Goal: Task Accomplishment & Management: Use online tool/utility

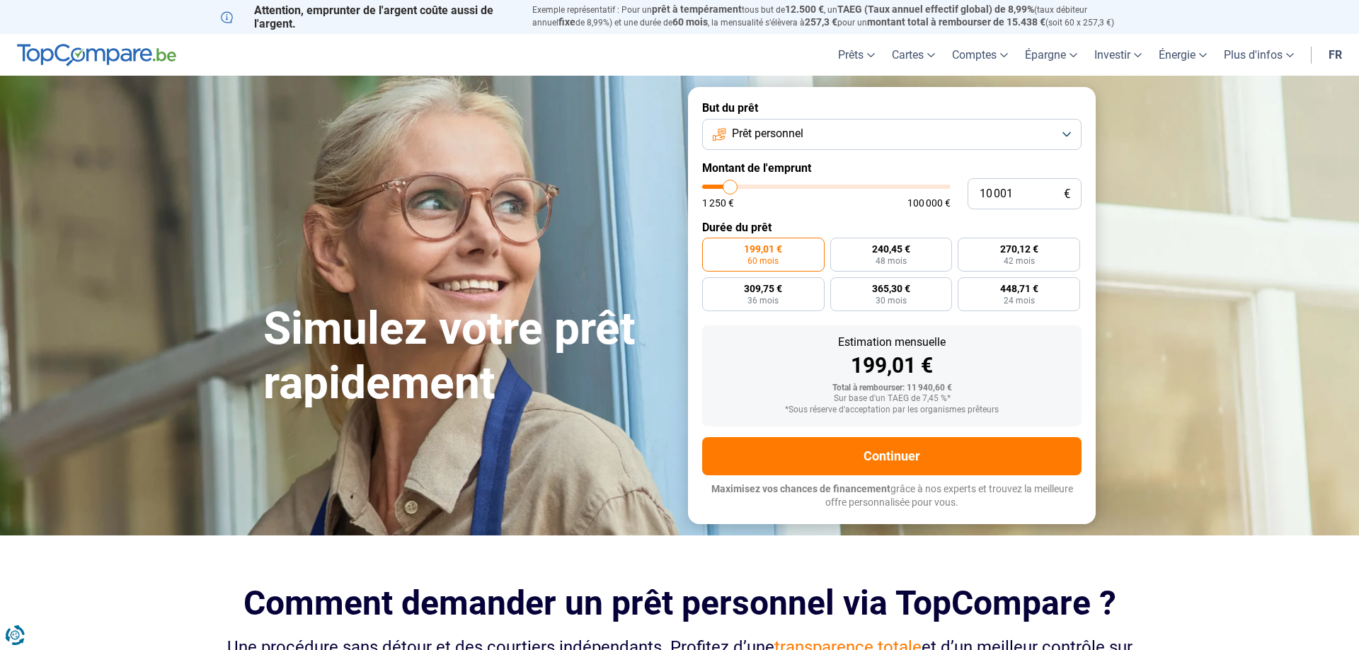
click at [846, 135] on button "Prêt personnel" at bounding box center [891, 134] width 379 height 31
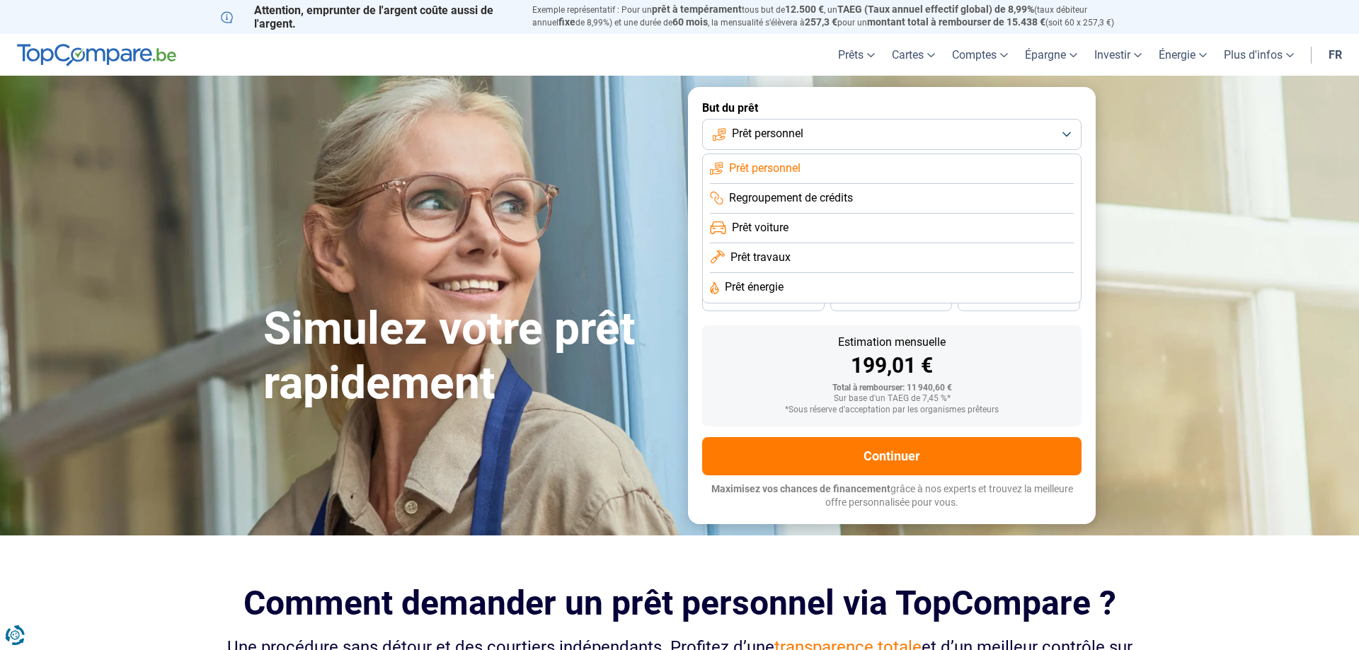
click at [813, 260] on li "Prêt travaux" at bounding box center [892, 258] width 364 height 30
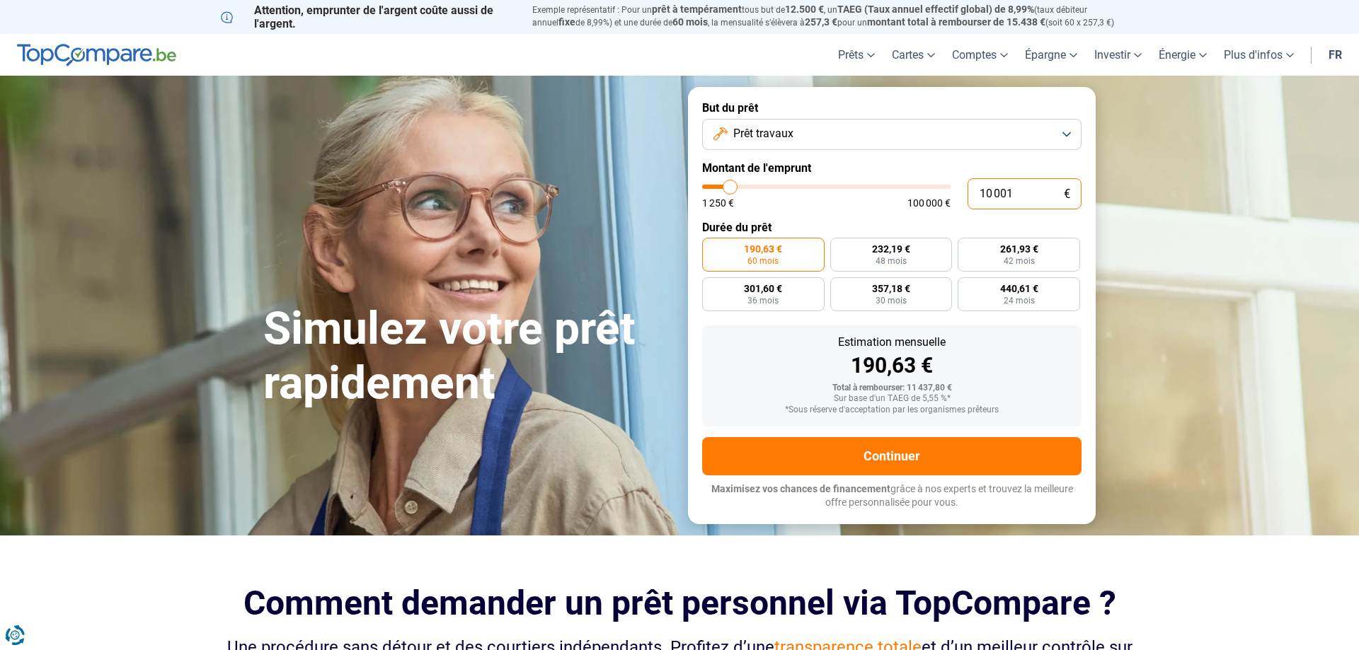
drag, startPoint x: 1018, startPoint y: 192, endPoint x: 939, endPoint y: 190, distance: 79.3
click at [967, 190] on input "10 001" at bounding box center [1024, 193] width 114 height 31
type input "5"
type input "1250"
type input "50"
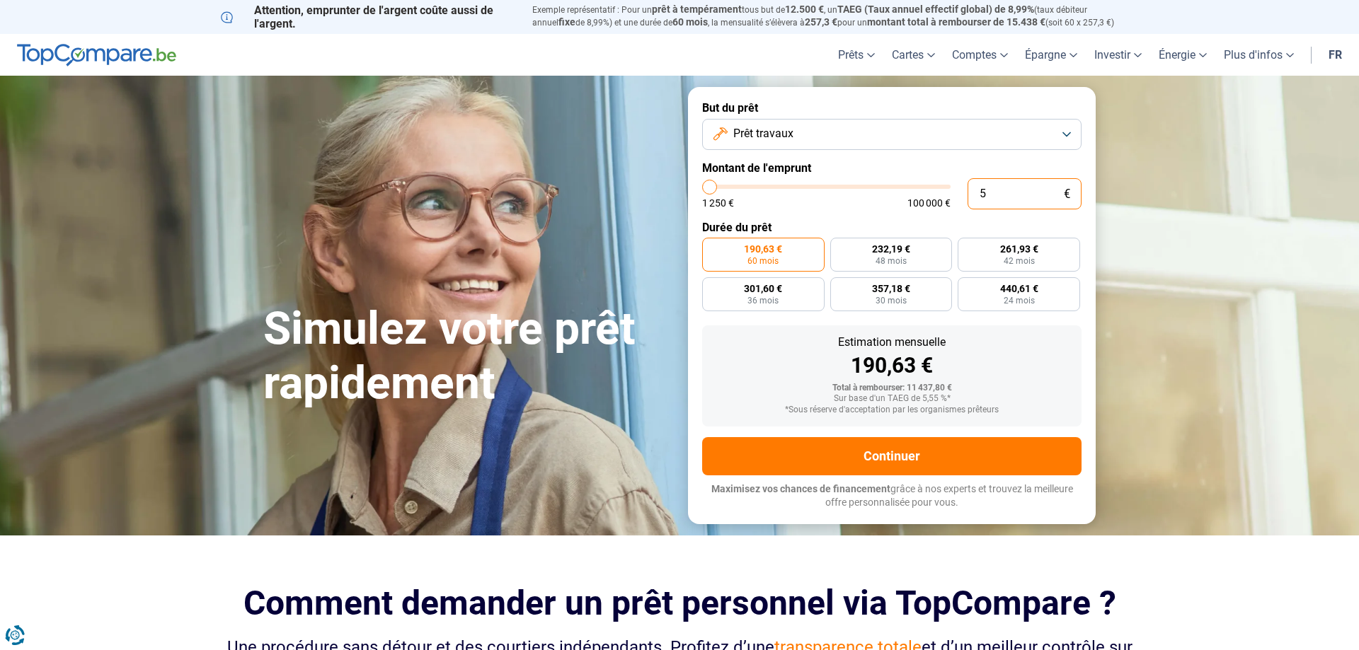
type input "1250"
type input "500"
type input "1250"
type input "5 000"
type input "5000"
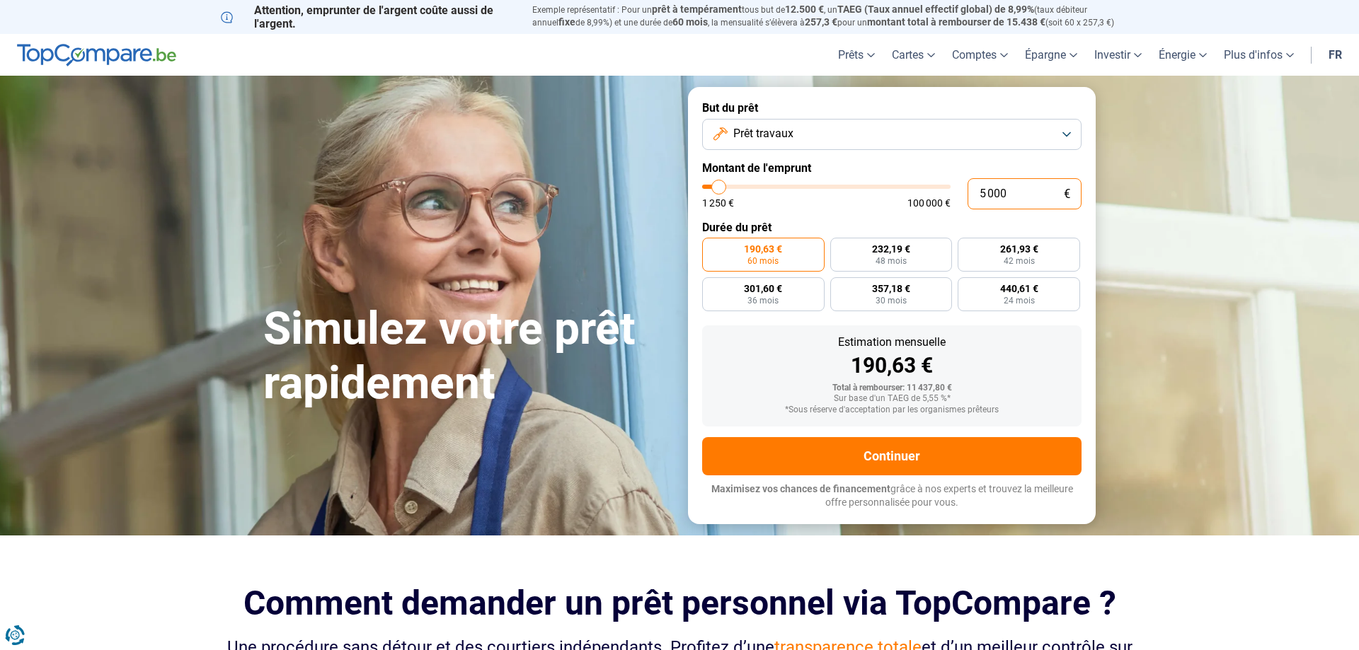
radio input "true"
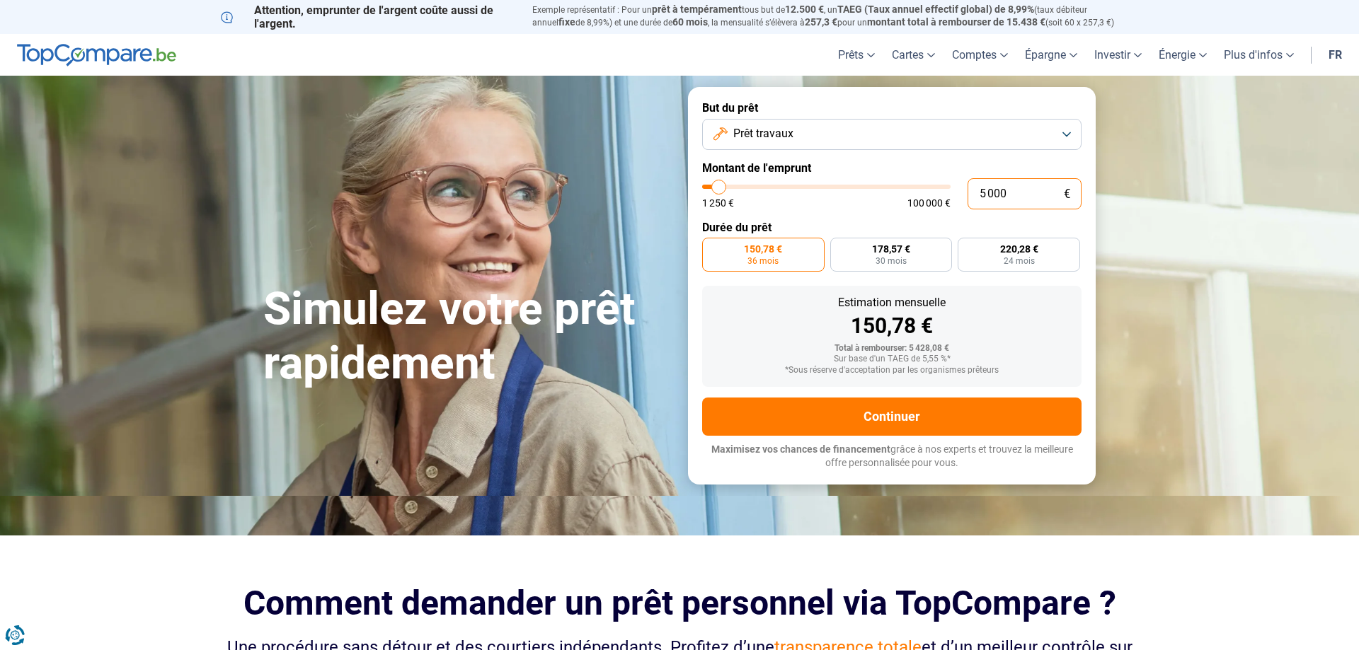
type input "5 500"
type input "5500"
type input "5 750"
type input "5750"
type input "6 500"
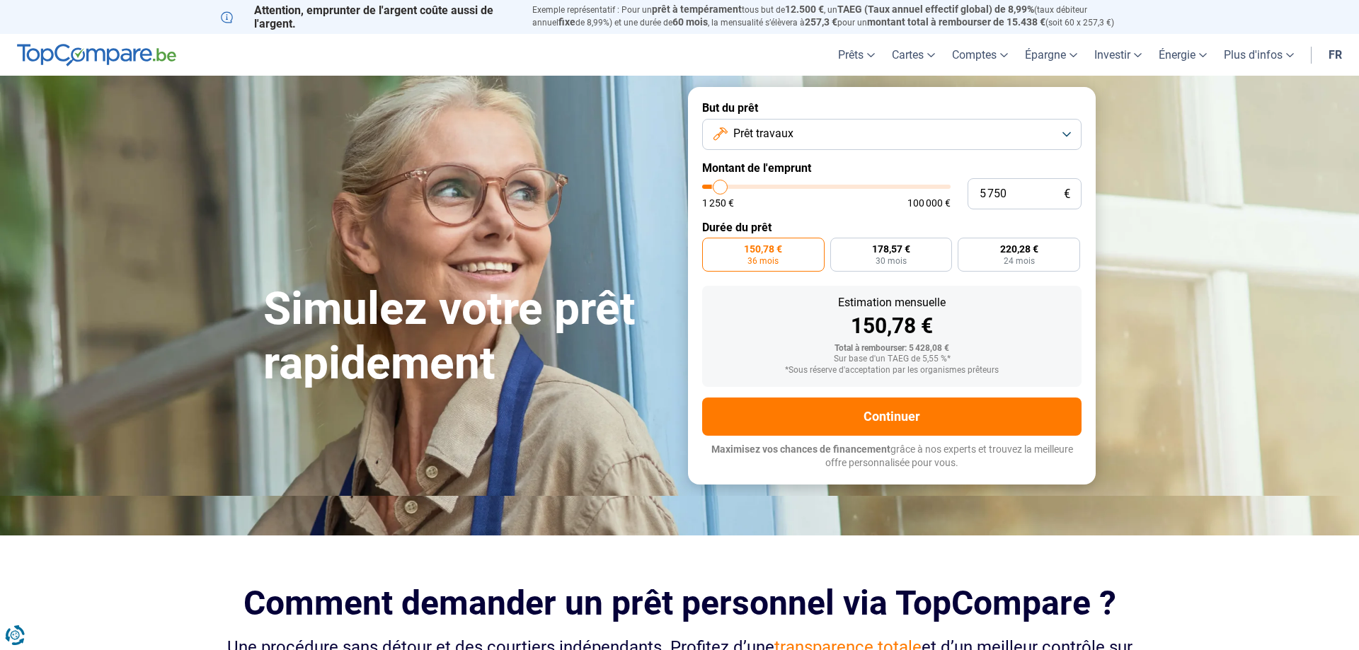
type input "6500"
type input "6 750"
type input "6750"
type input "7 250"
type input "7250"
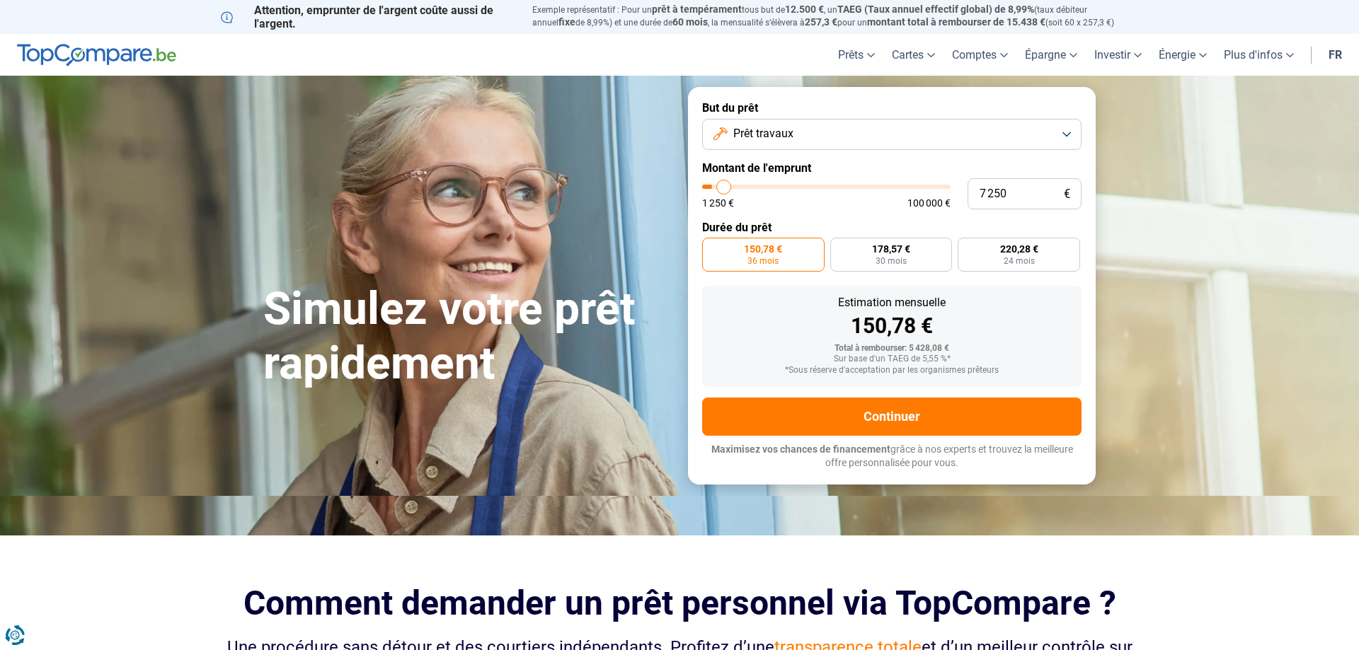
type input "8 000"
type input "8000"
type input "8 750"
type input "8750"
type input "9 250"
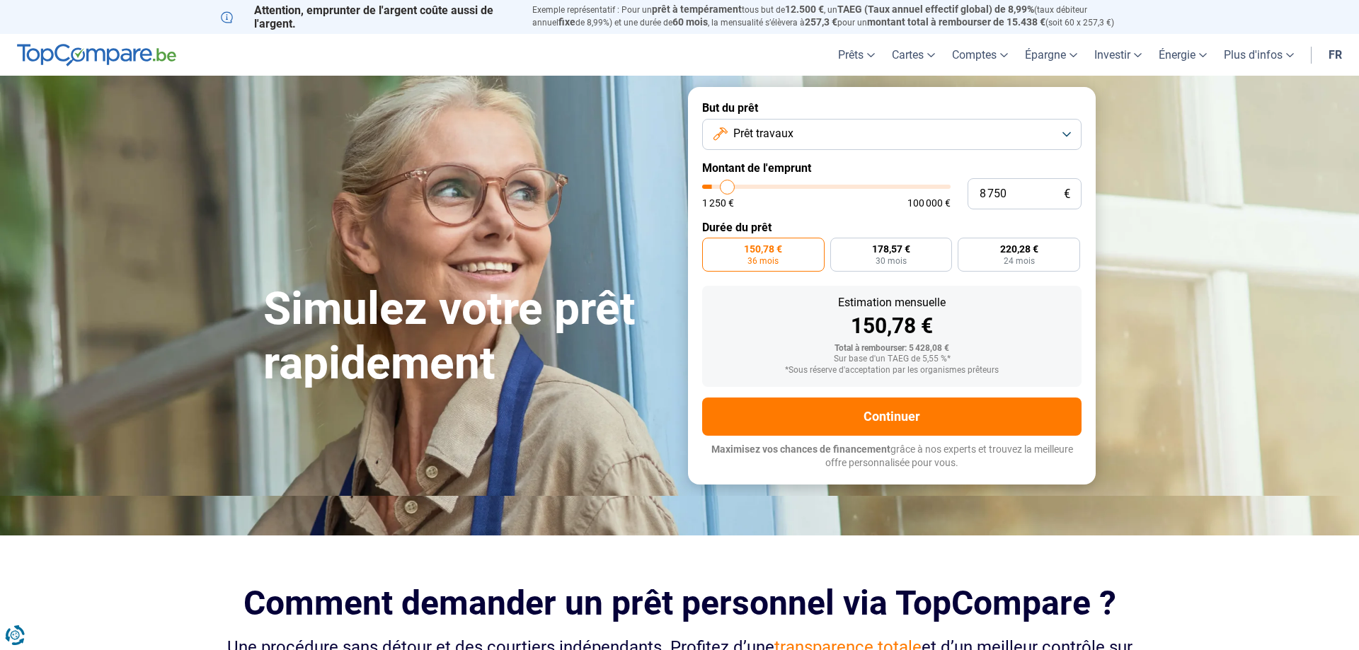
type input "9250"
type input "10 250"
type input "10250"
type input "11 250"
type input "11250"
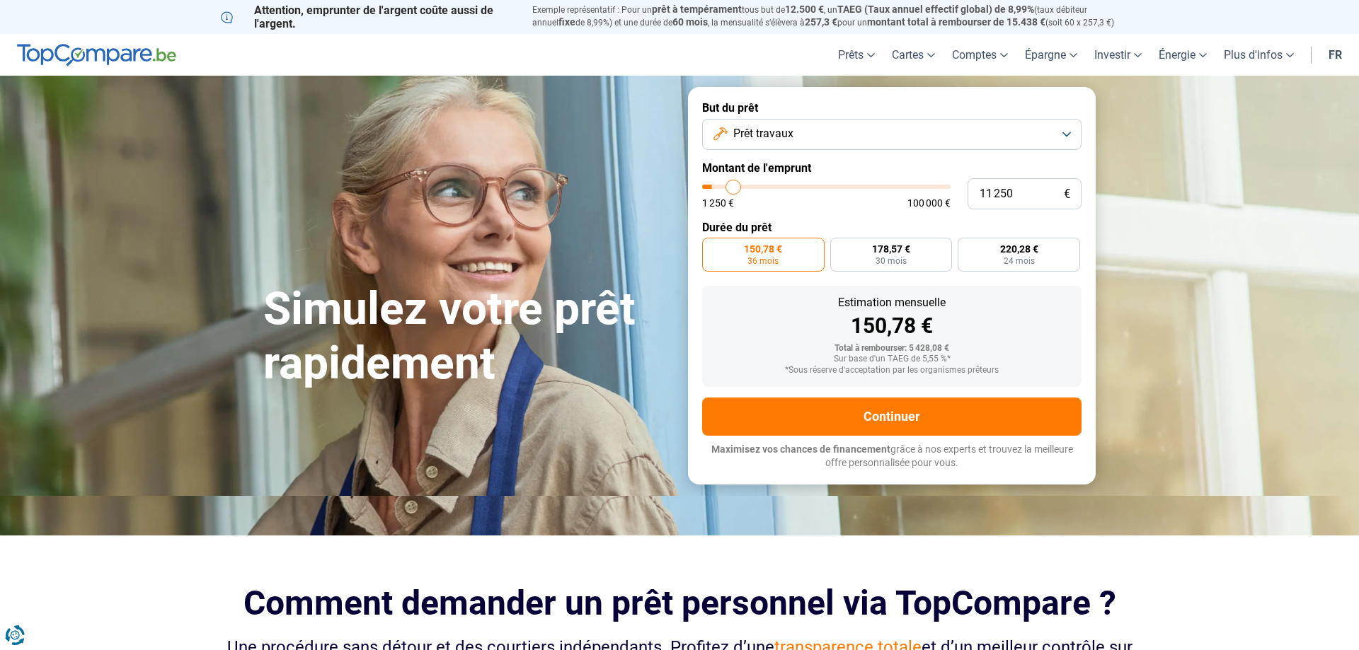
type input "11 750"
type input "11750"
type input "12 250"
type input "12250"
type input "11 500"
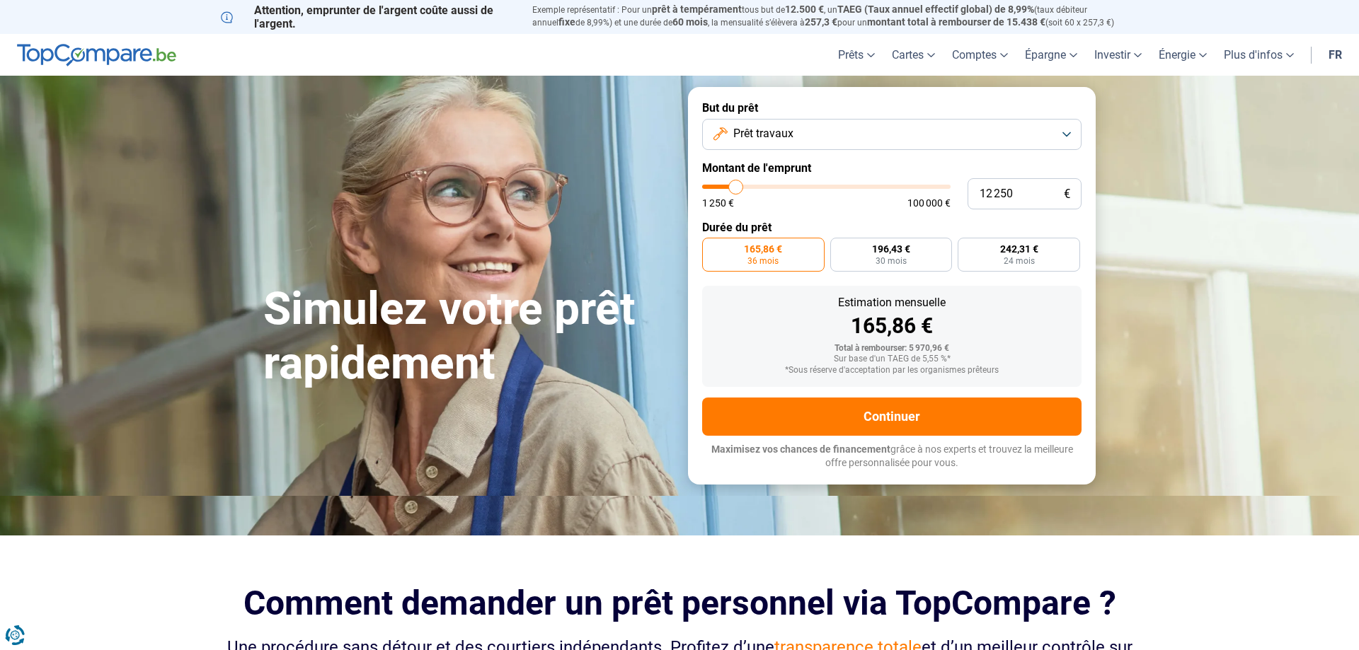
type input "11500"
type input "10 750"
type input "10750"
type input "9 250"
type input "9250"
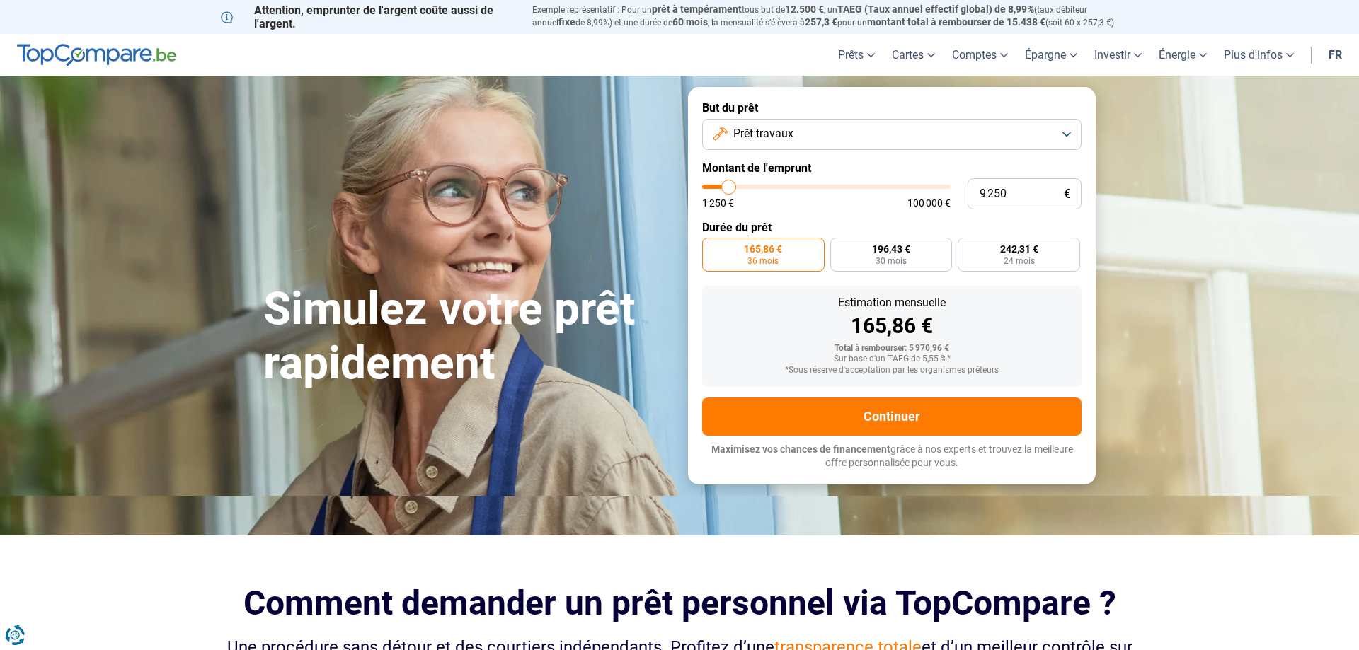
type input "6 750"
type input "6750"
type input "5 000"
type input "5000"
type input "4 250"
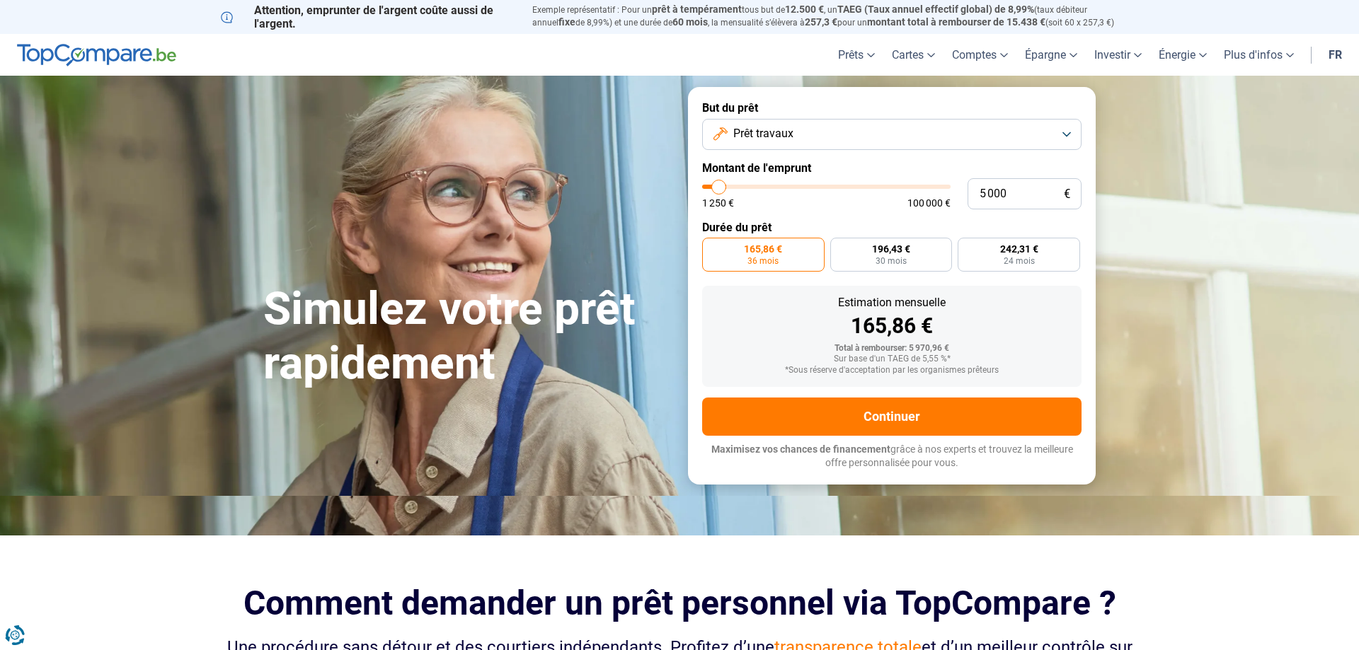
type input "4250"
type input "3 750"
type input "3750"
type input "3 500"
type input "3500"
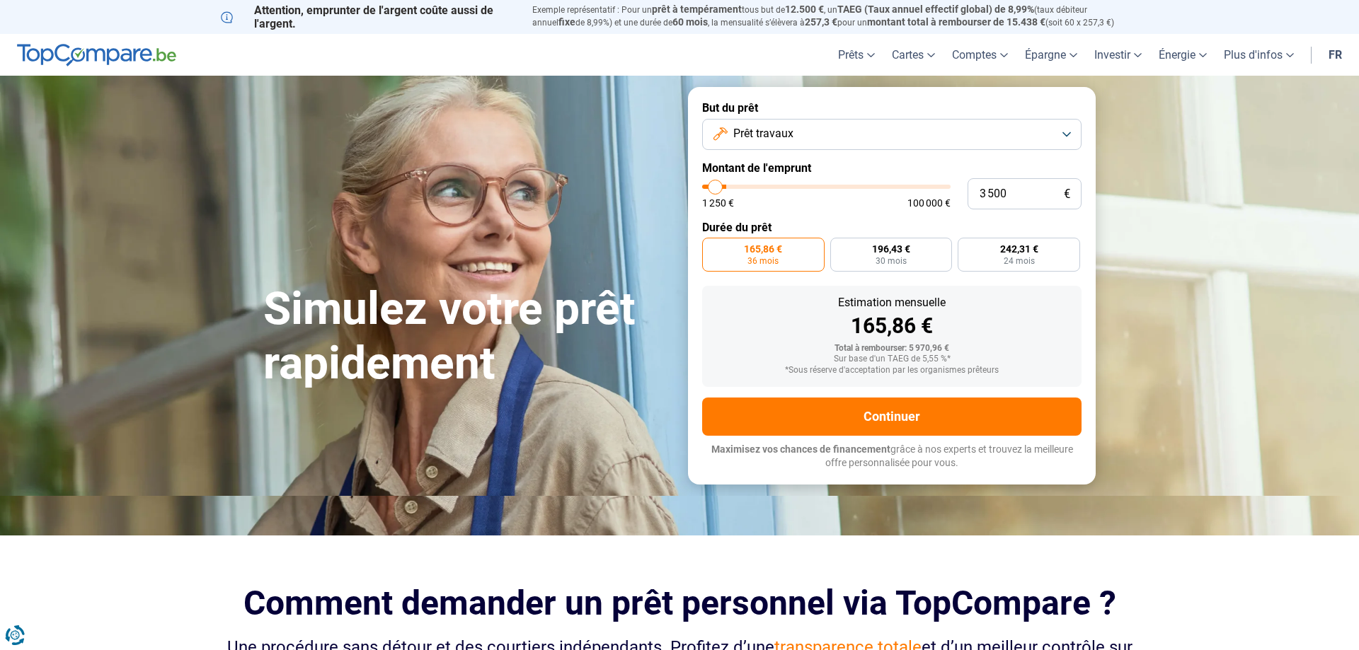
type input "2 750"
type input "2750"
type input "2 500"
type input "2500"
type input "2 000"
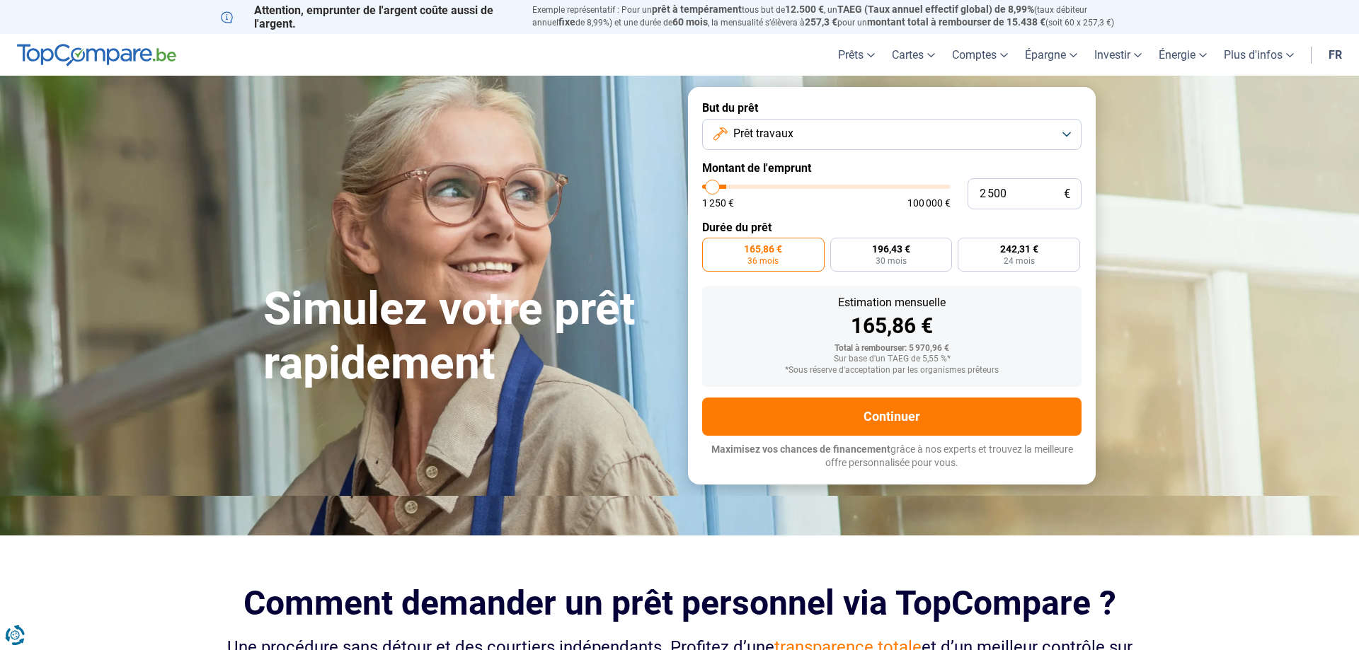
type input "2000"
type input "1 750"
type input "1750"
type input "1 250"
type input "1250"
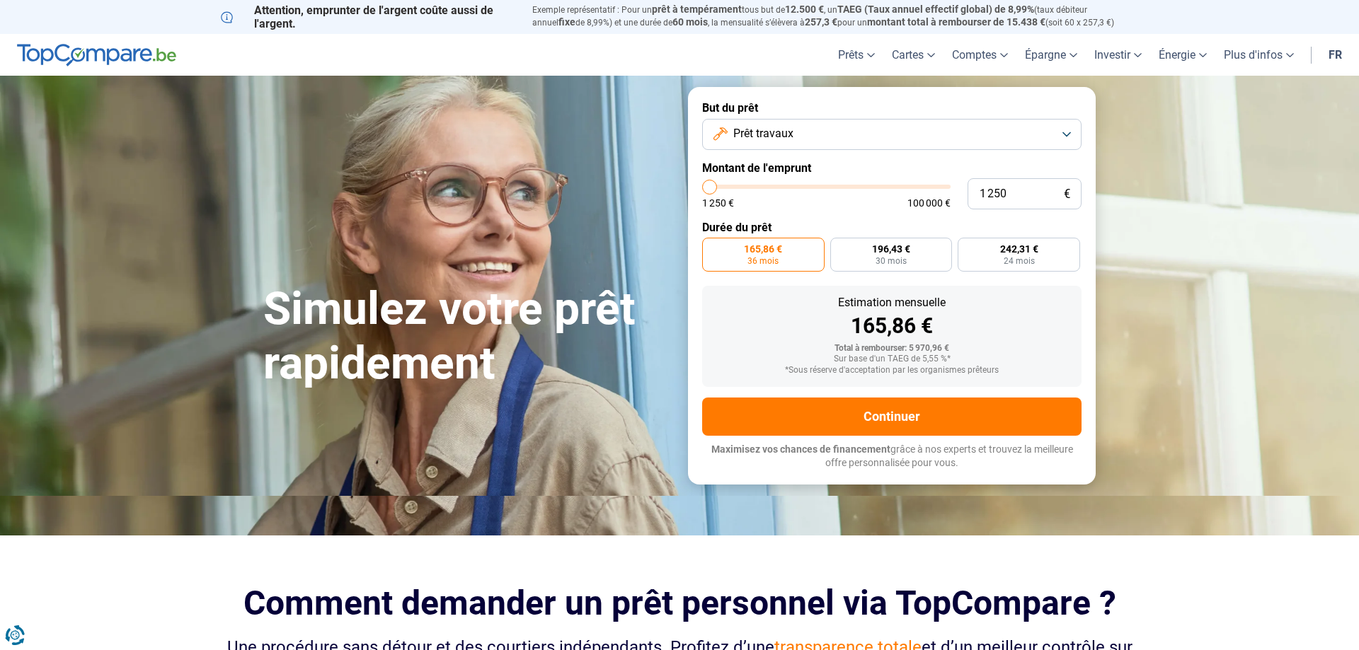
type input "1 750"
type input "1750"
type input "2 250"
type input "2250"
type input "2 750"
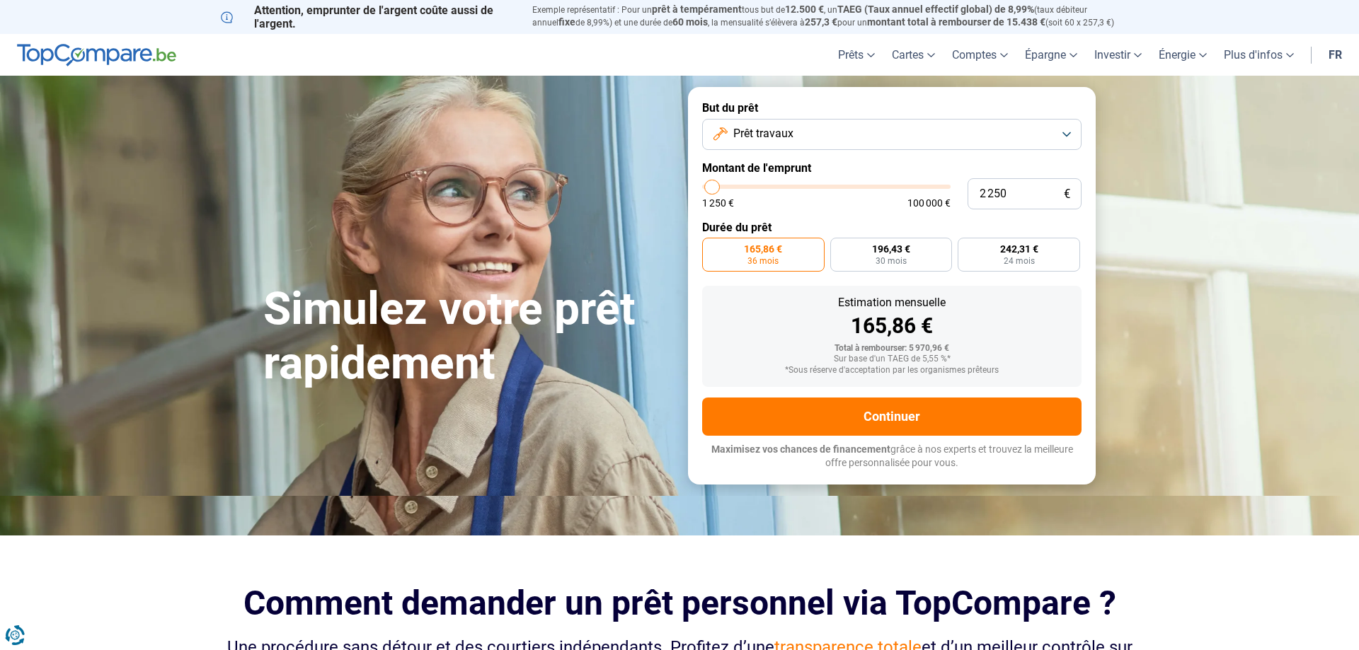
type input "2750"
type input "3 750"
type input "3750"
type input "4 000"
type input "4000"
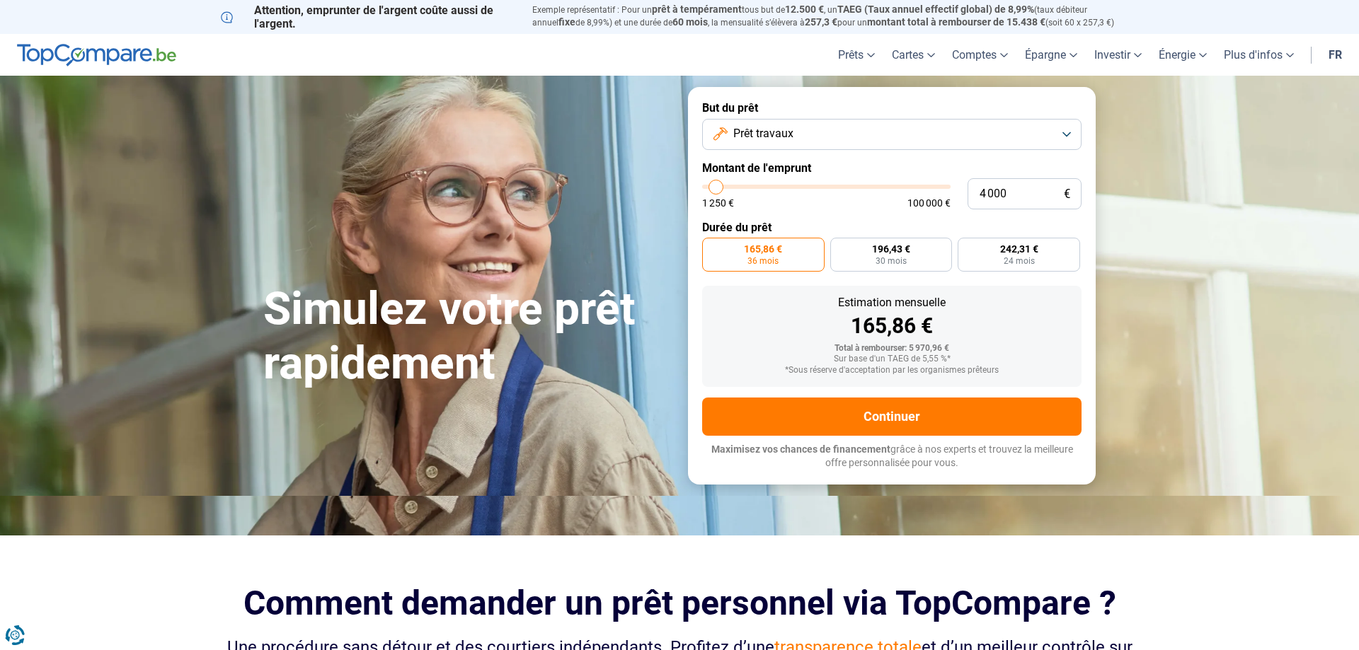
type input "4 250"
type input "4250"
type input "4 750"
type input "4750"
type input "5 000"
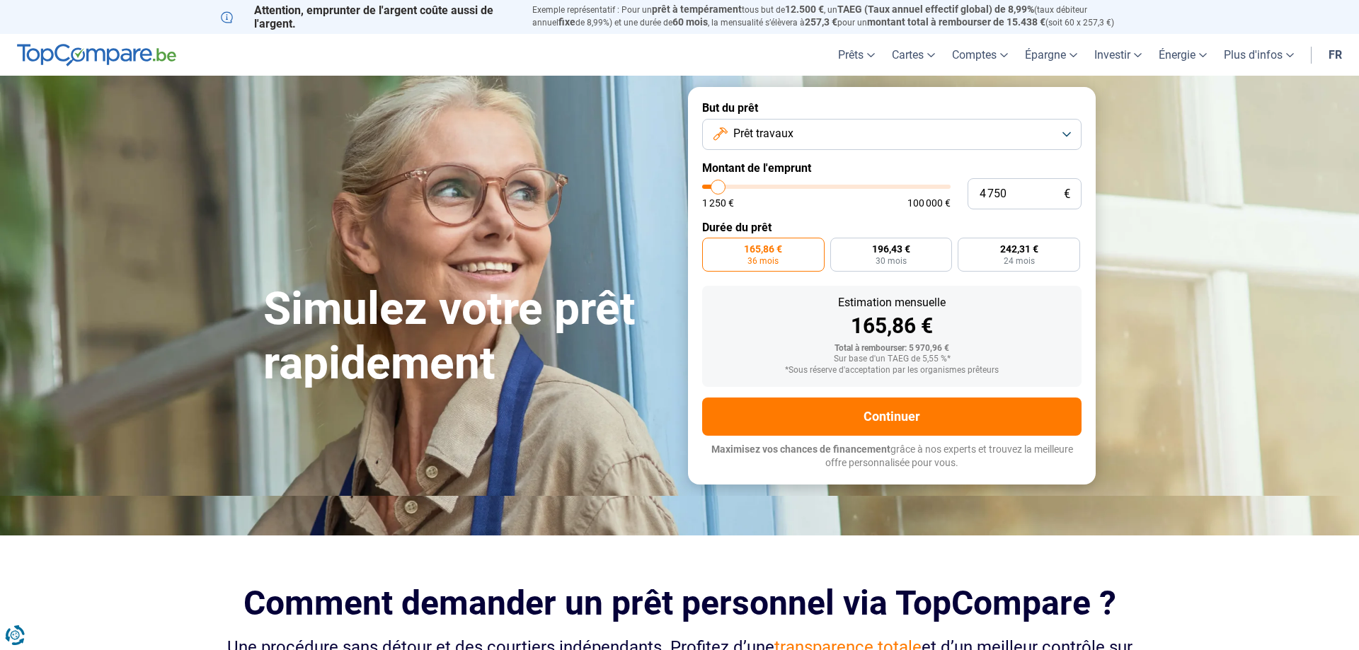
type input "5000"
click at [718, 189] on input "range" at bounding box center [826, 187] width 248 height 4
